Goal: Find specific page/section: Find specific page/section

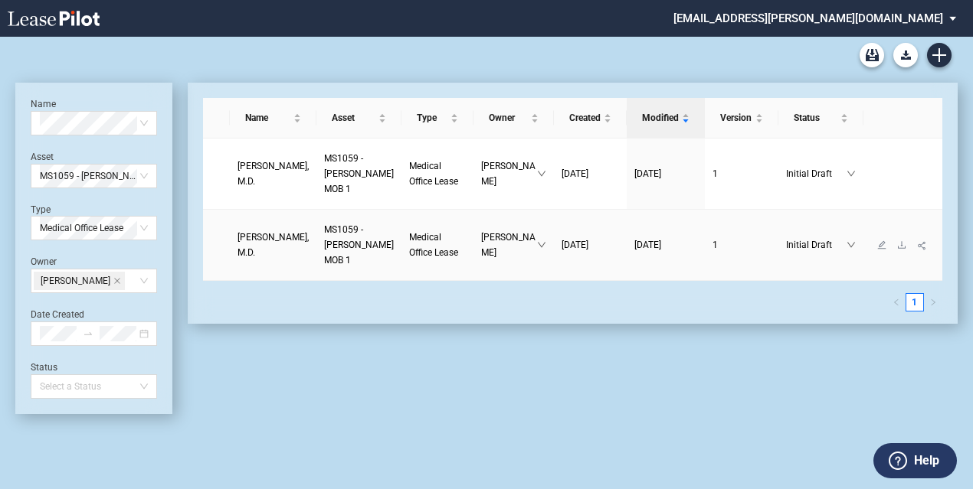
click at [409, 239] on span "Medical Office Lease" at bounding box center [433, 245] width 49 height 26
click at [270, 240] on span "Rajesh Patel, M.D." at bounding box center [272, 245] width 71 height 26
click at [332, 240] on span "MS1059 - Jackson MOB 1" at bounding box center [359, 244] width 70 height 41
click at [409, 237] on span "Medical Office Lease" at bounding box center [433, 245] width 49 height 26
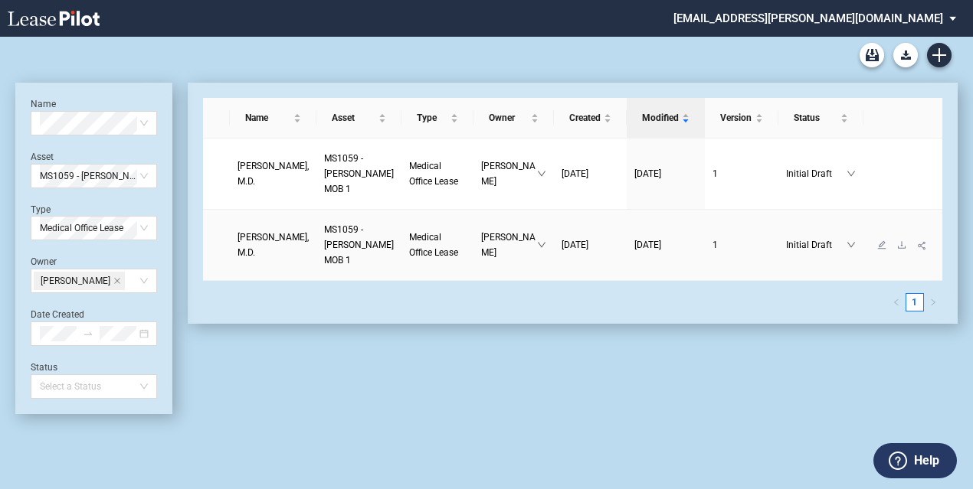
click at [481, 247] on span "Sue Sherman" at bounding box center [509, 245] width 56 height 31
